Goal: Transaction & Acquisition: Purchase product/service

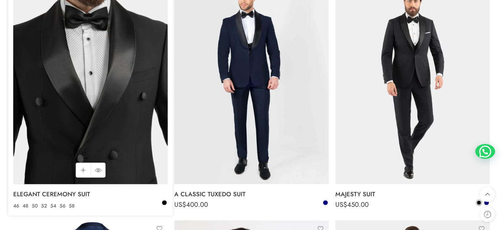
scroll to position [1124, 0]
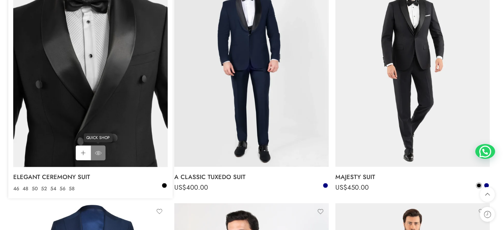
click at [98, 151] on icon at bounding box center [98, 153] width 7 height 12
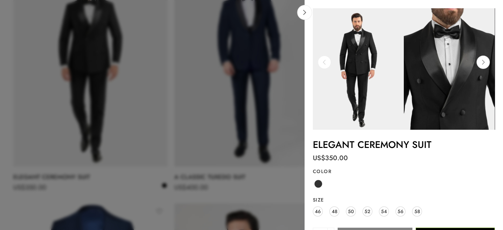
click at [491, 60] on img at bounding box center [449, 68] width 91 height 121
click at [484, 61] on icon at bounding box center [483, 62] width 13 height 13
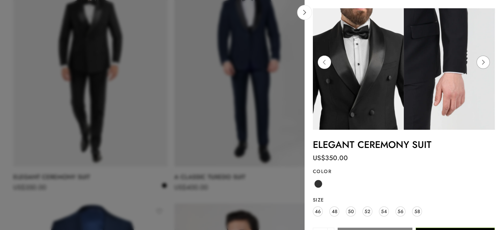
click at [484, 61] on icon at bounding box center [483, 62] width 13 height 13
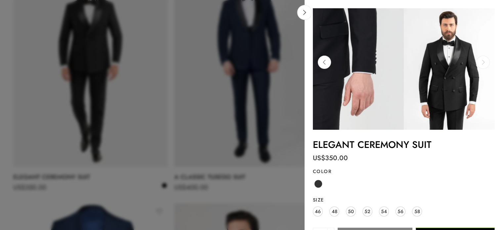
click at [484, 61] on icon at bounding box center [483, 62] width 13 height 13
click at [304, 16] on link at bounding box center [304, 12] width 15 height 15
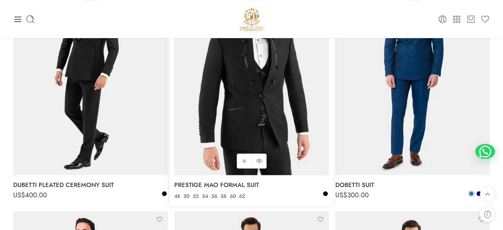
scroll to position [331, 0]
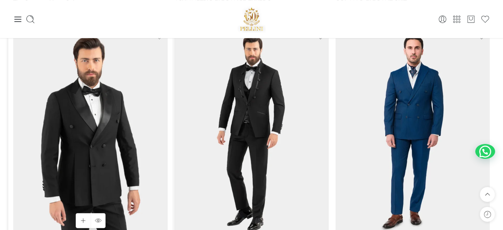
click at [89, 125] on img at bounding box center [90, 131] width 154 height 206
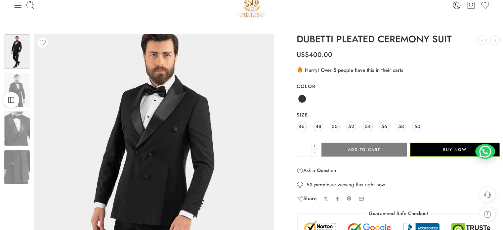
scroll to position [33, 0]
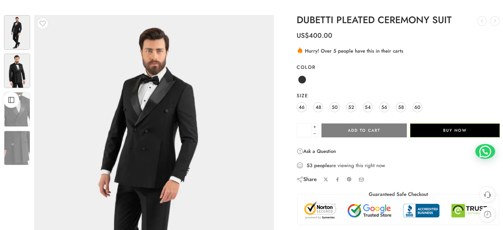
click at [22, 75] on img at bounding box center [17, 71] width 26 height 34
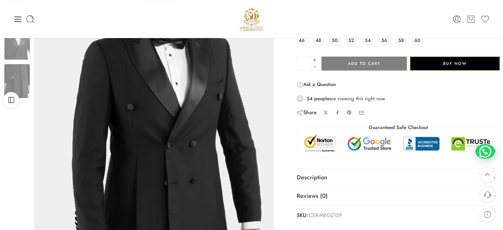
scroll to position [66, 0]
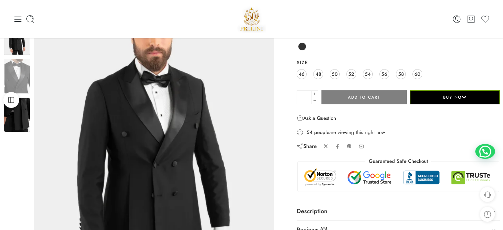
click at [16, 119] on img at bounding box center [17, 115] width 26 height 34
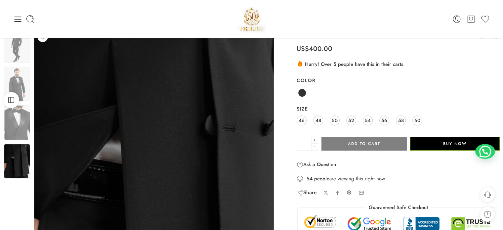
scroll to position [0, 0]
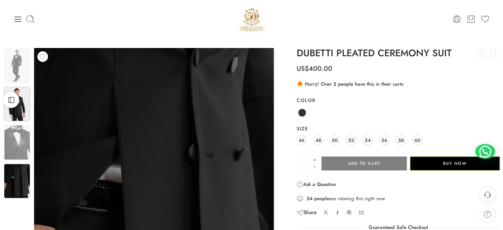
click at [15, 117] on img at bounding box center [17, 104] width 26 height 34
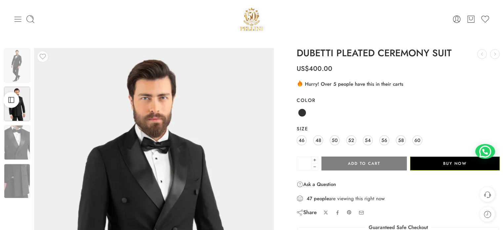
click at [19, 15] on icon at bounding box center [17, 19] width 9 height 9
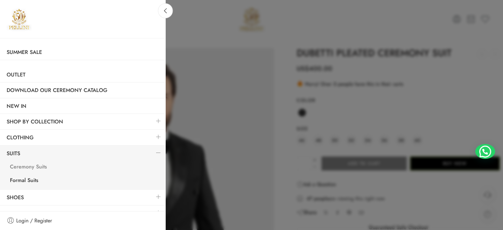
scroll to position [17, 0]
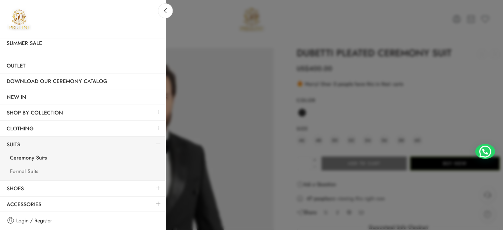
click at [36, 169] on link "Formal Suits" at bounding box center [84, 172] width 162 height 14
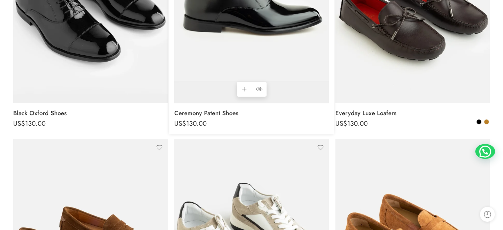
scroll to position [265, 0]
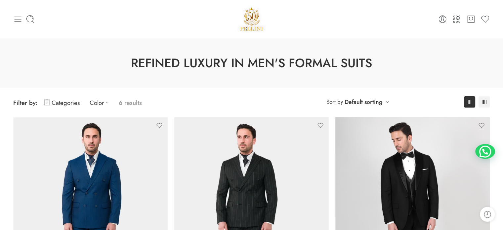
click at [21, 16] on icon at bounding box center [17, 19] width 9 height 9
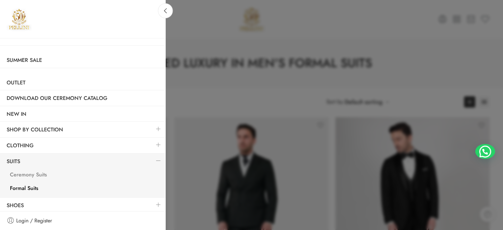
click at [18, 176] on link "Ceremony Suits" at bounding box center [84, 176] width 162 height 14
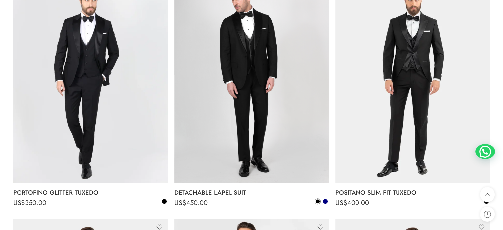
scroll to position [628, 0]
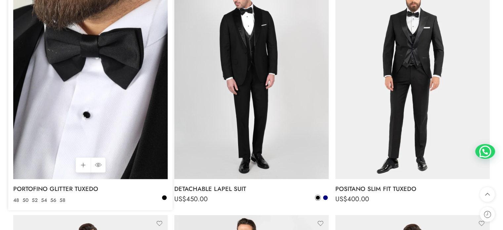
click at [65, 77] on img at bounding box center [90, 76] width 154 height 206
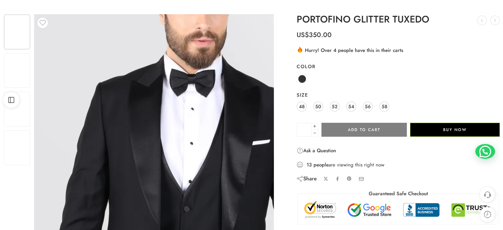
scroll to position [66, 0]
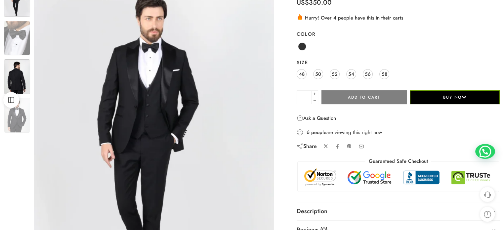
click at [20, 80] on img at bounding box center [17, 76] width 26 height 35
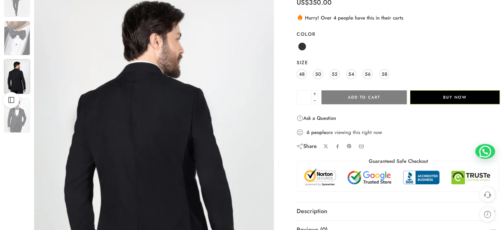
click at [23, 117] on img at bounding box center [17, 115] width 26 height 35
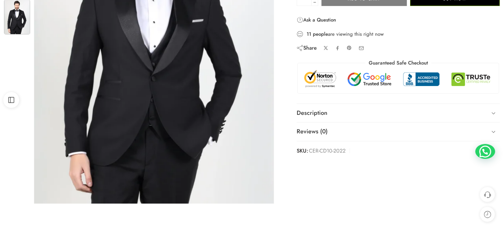
scroll to position [165, 0]
